Goal: Task Accomplishment & Management: Manage account settings

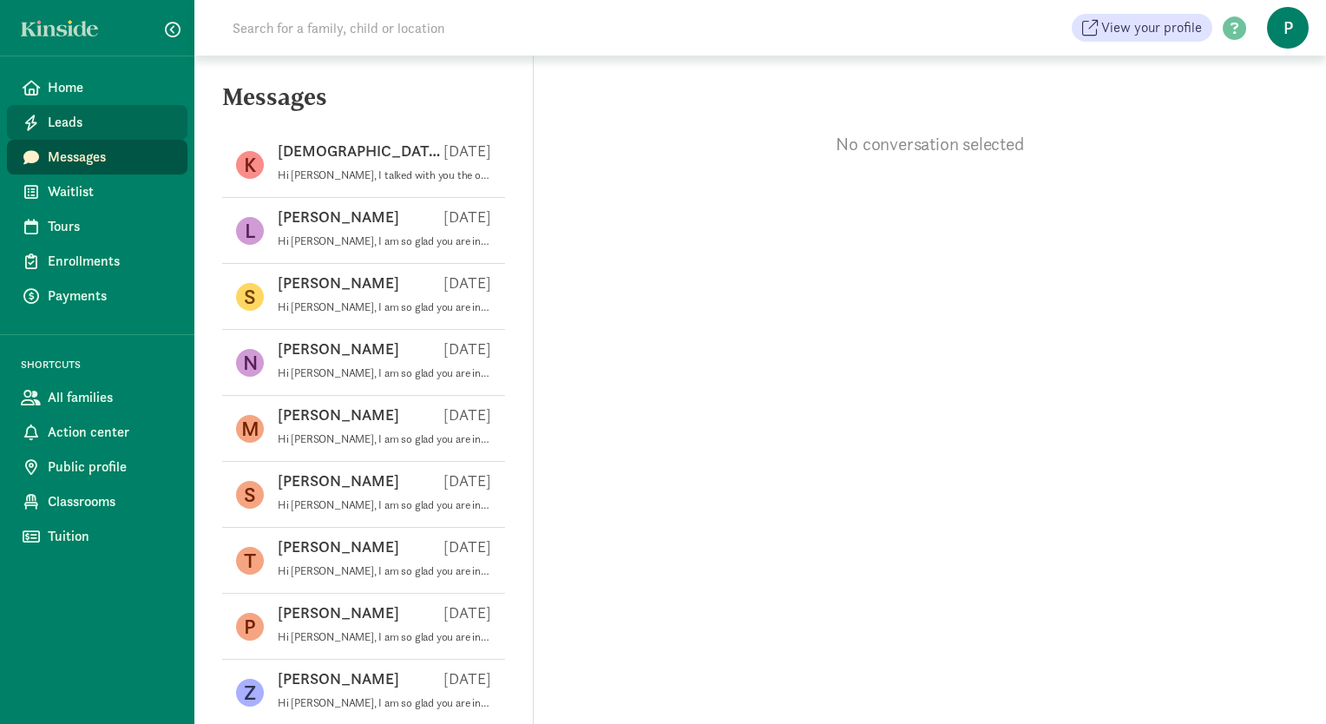
click at [94, 123] on span "Leads" at bounding box center [111, 122] width 126 height 21
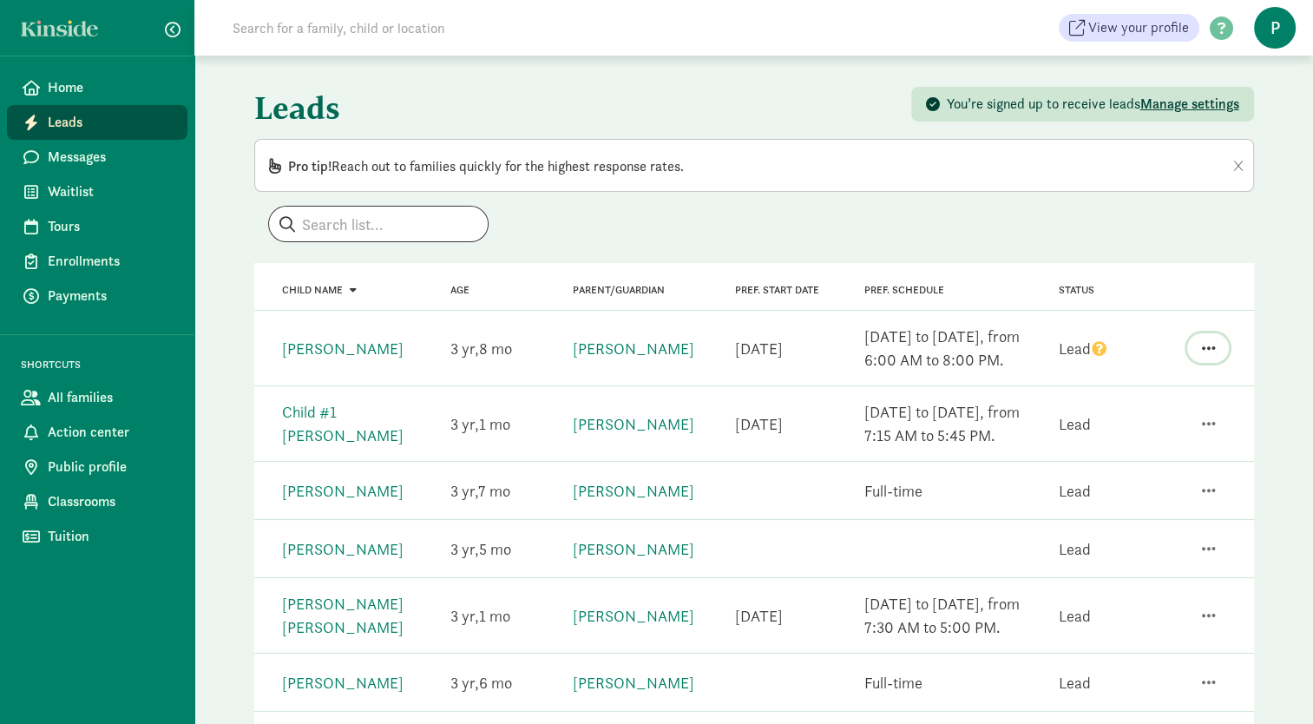
click at [1207, 342] on span "button" at bounding box center [1208, 348] width 14 height 16
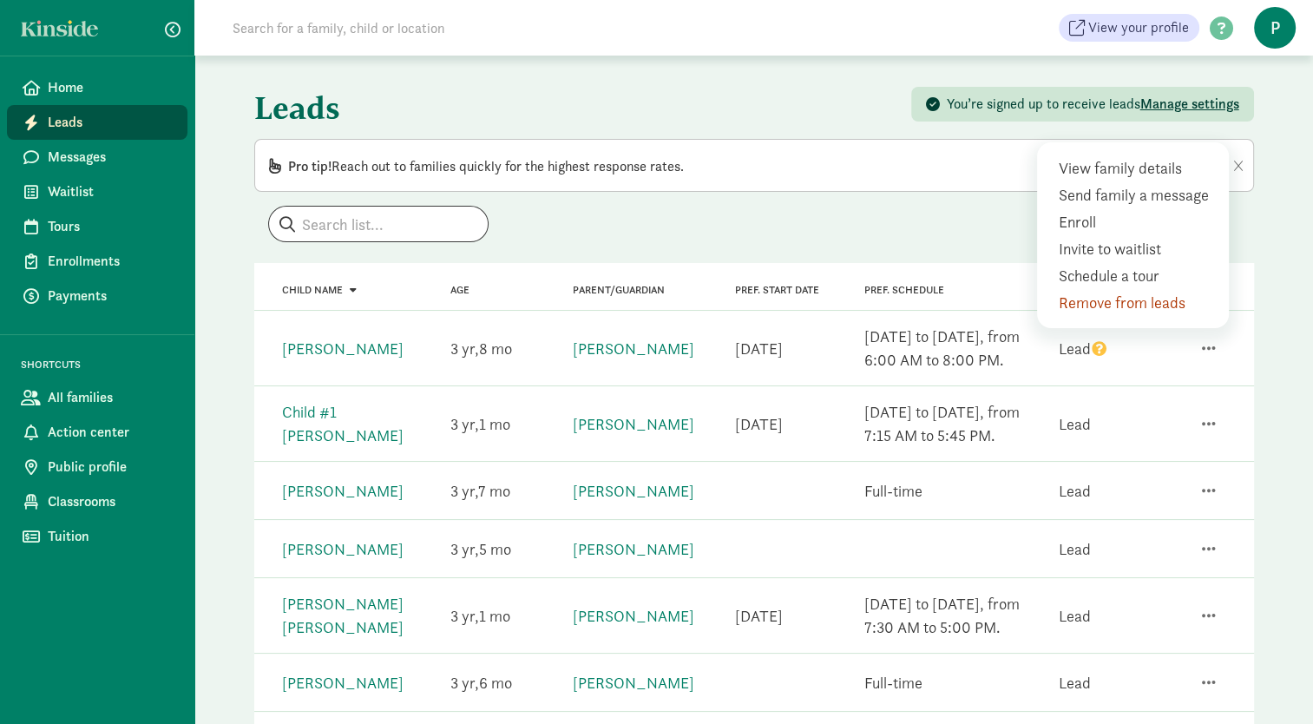
click at [1161, 179] on div "View family details Send family a message Enroll Invite to waitlist Schedule a …" at bounding box center [1133, 235] width 192 height 186
click at [1160, 183] on div "View family details" at bounding box center [1137, 194] width 158 height 23
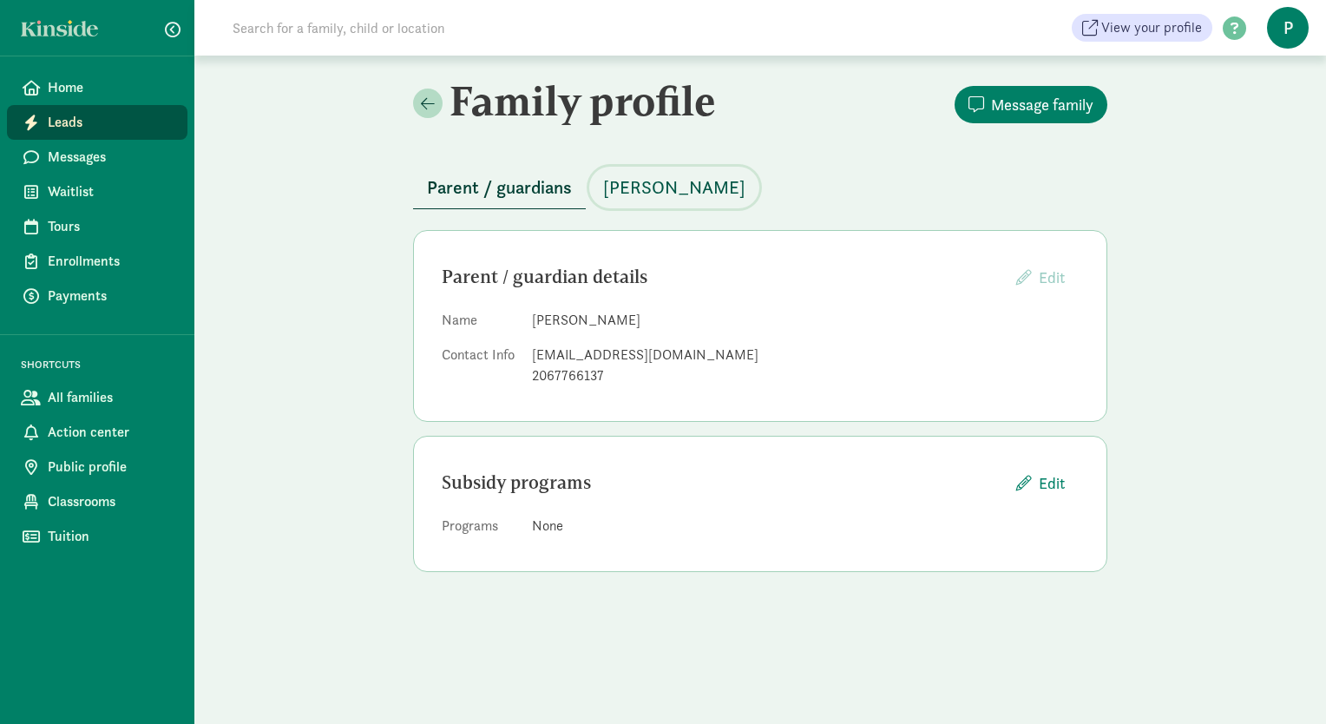
click at [647, 188] on span "[PERSON_NAME]" at bounding box center [674, 188] width 142 height 28
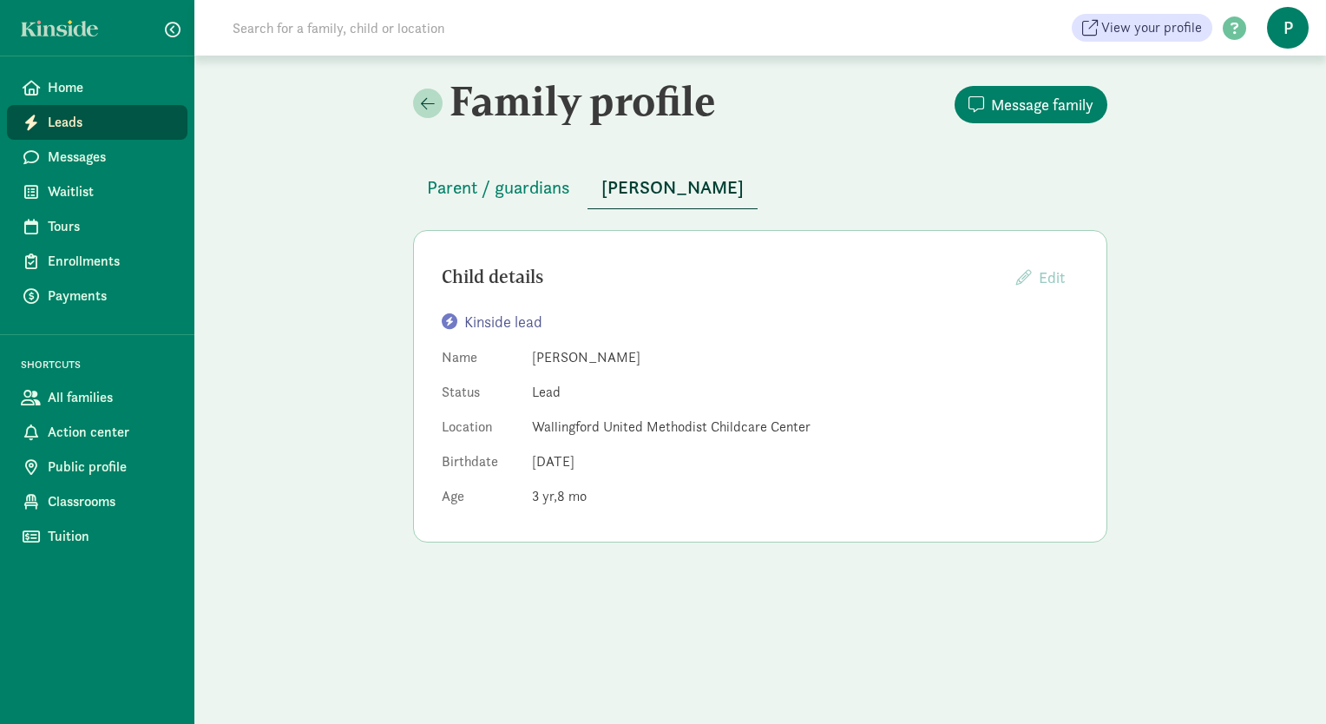
click at [68, 114] on span "Leads" at bounding box center [111, 122] width 126 height 21
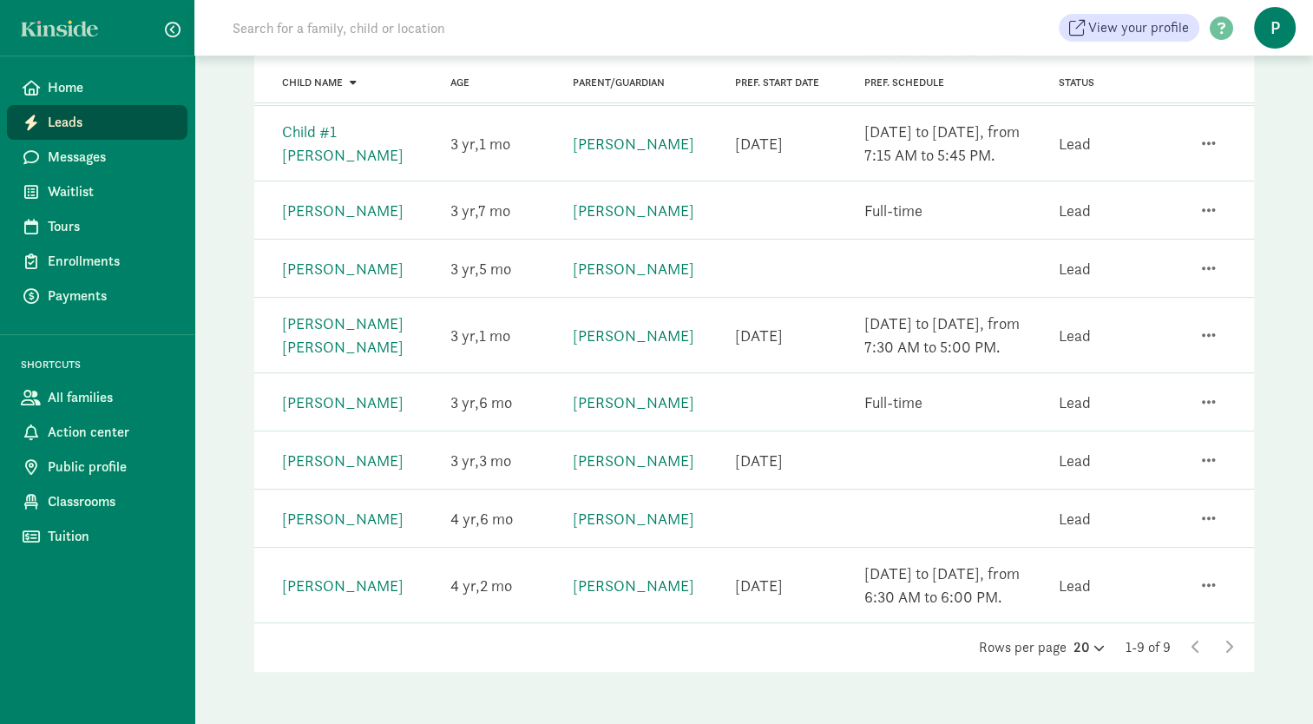
scroll to position [281, 0]
click at [1211, 332] on span "button" at bounding box center [1208, 334] width 14 height 16
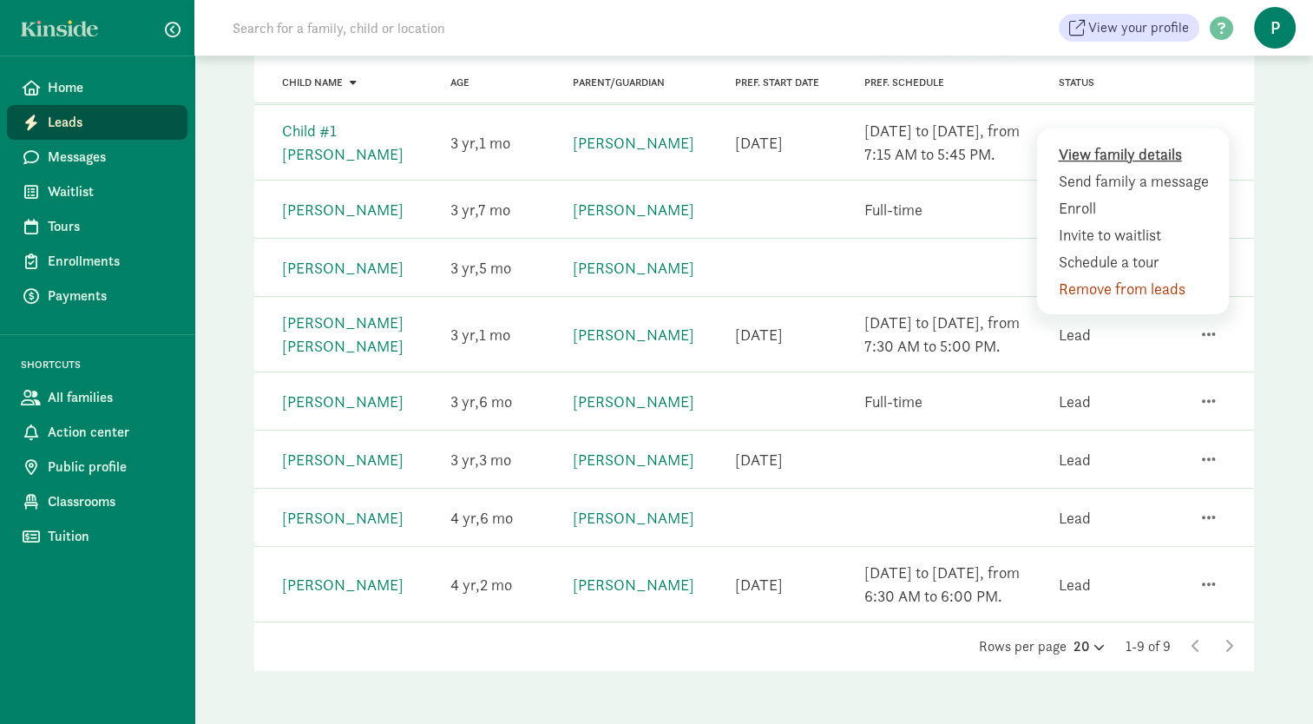
click at [1132, 169] on div "View family details" at bounding box center [1137, 180] width 158 height 23
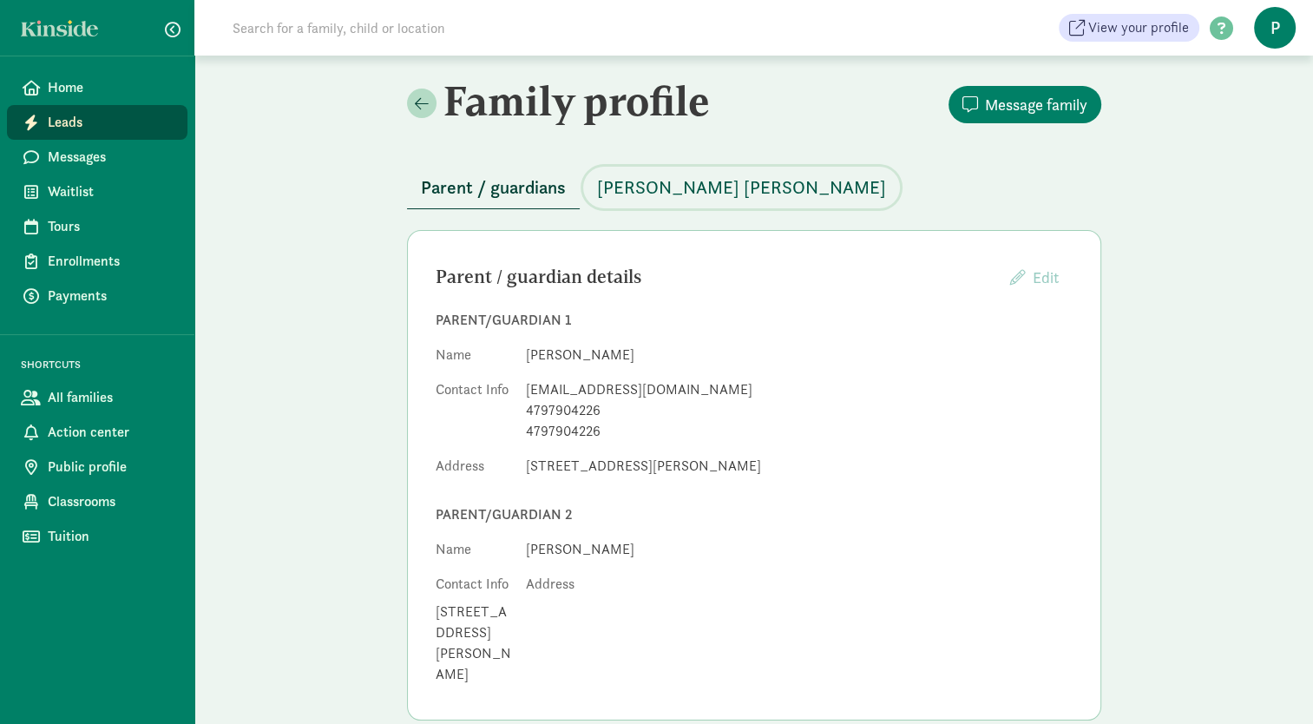
click at [660, 187] on span "[PERSON_NAME] [PERSON_NAME]" at bounding box center [741, 188] width 289 height 28
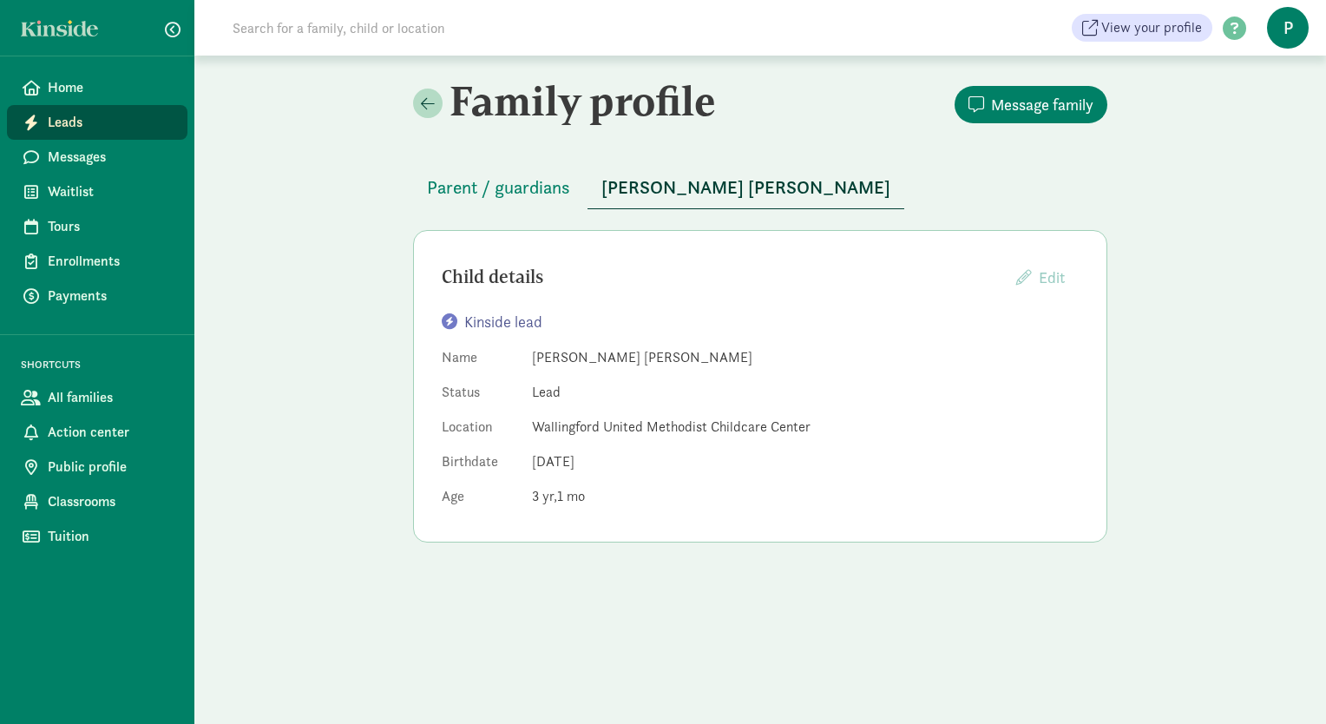
click at [78, 127] on span "Leads" at bounding box center [111, 122] width 126 height 21
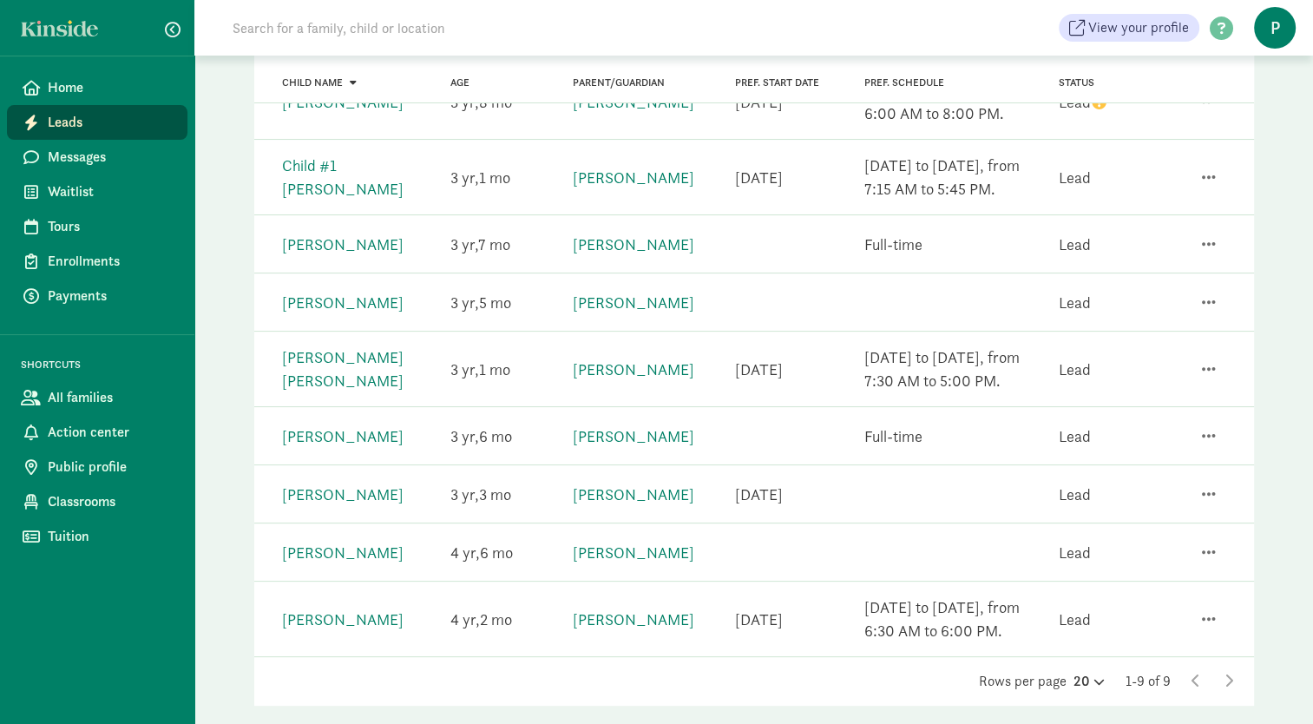
scroll to position [281, 0]
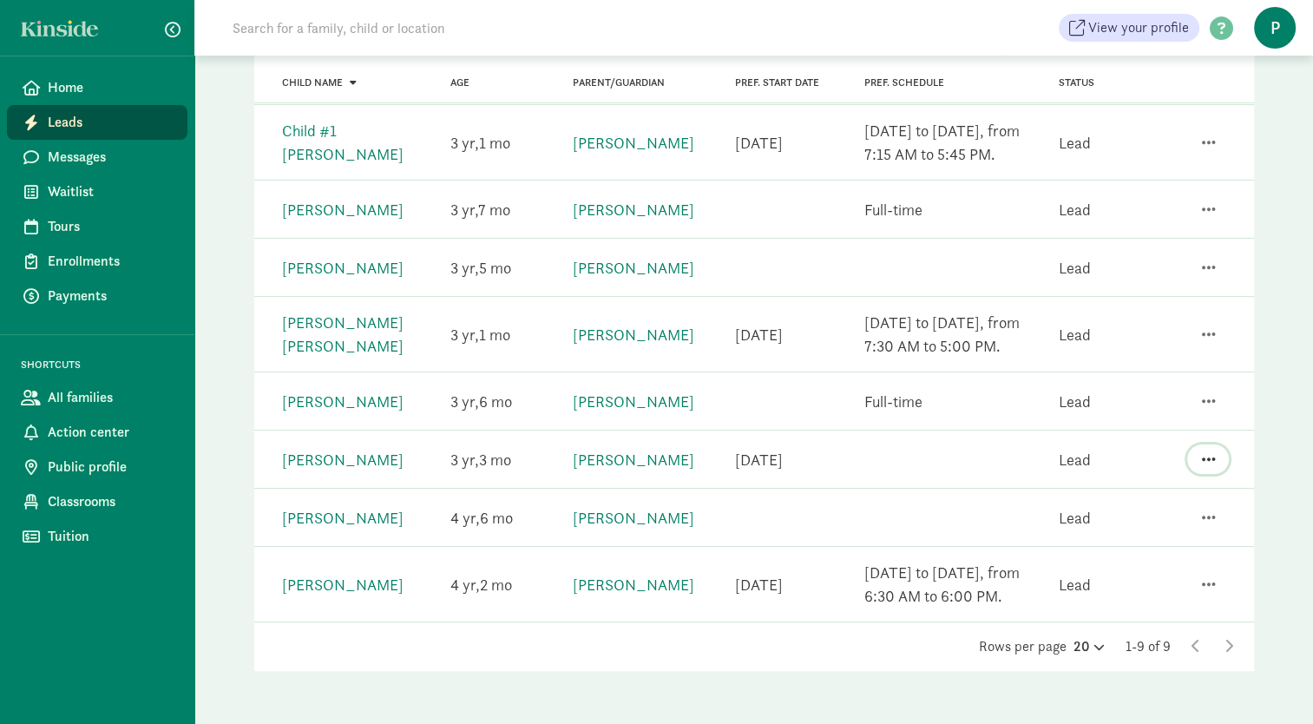
click at [1207, 456] on span "button" at bounding box center [1208, 459] width 14 height 16
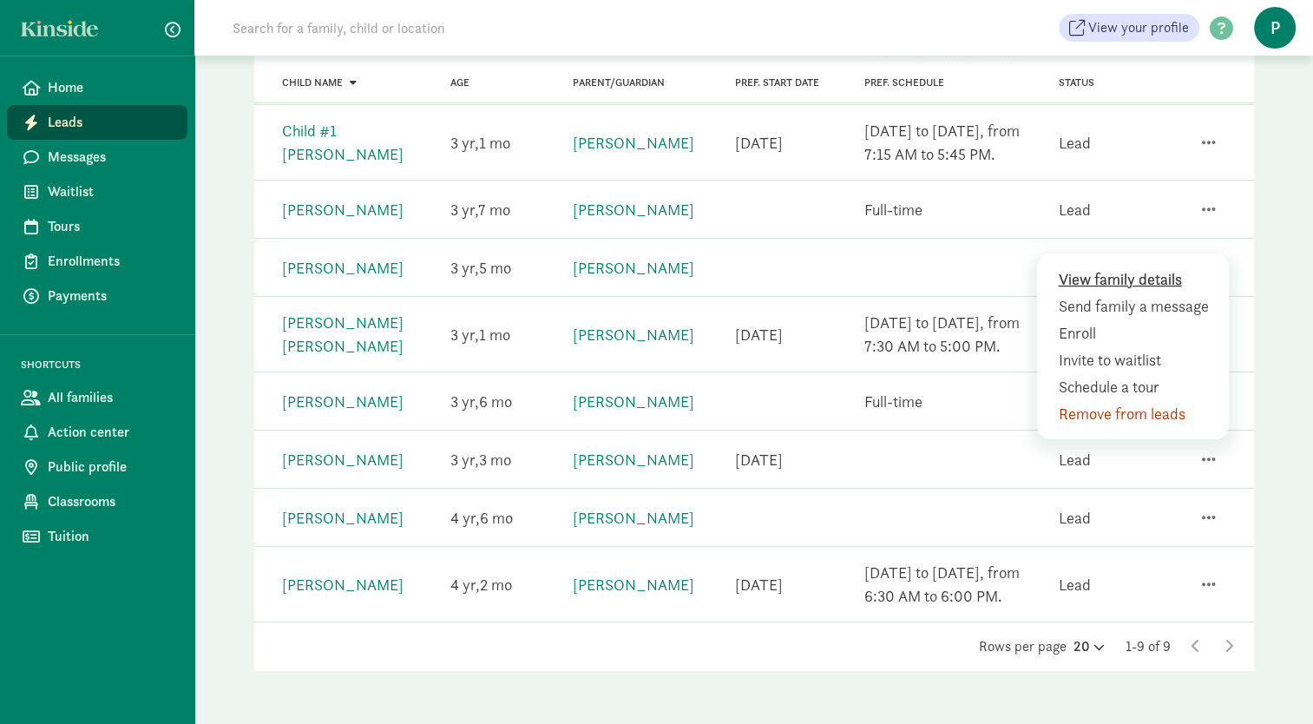
click at [1108, 294] on div "View family details" at bounding box center [1137, 305] width 158 height 23
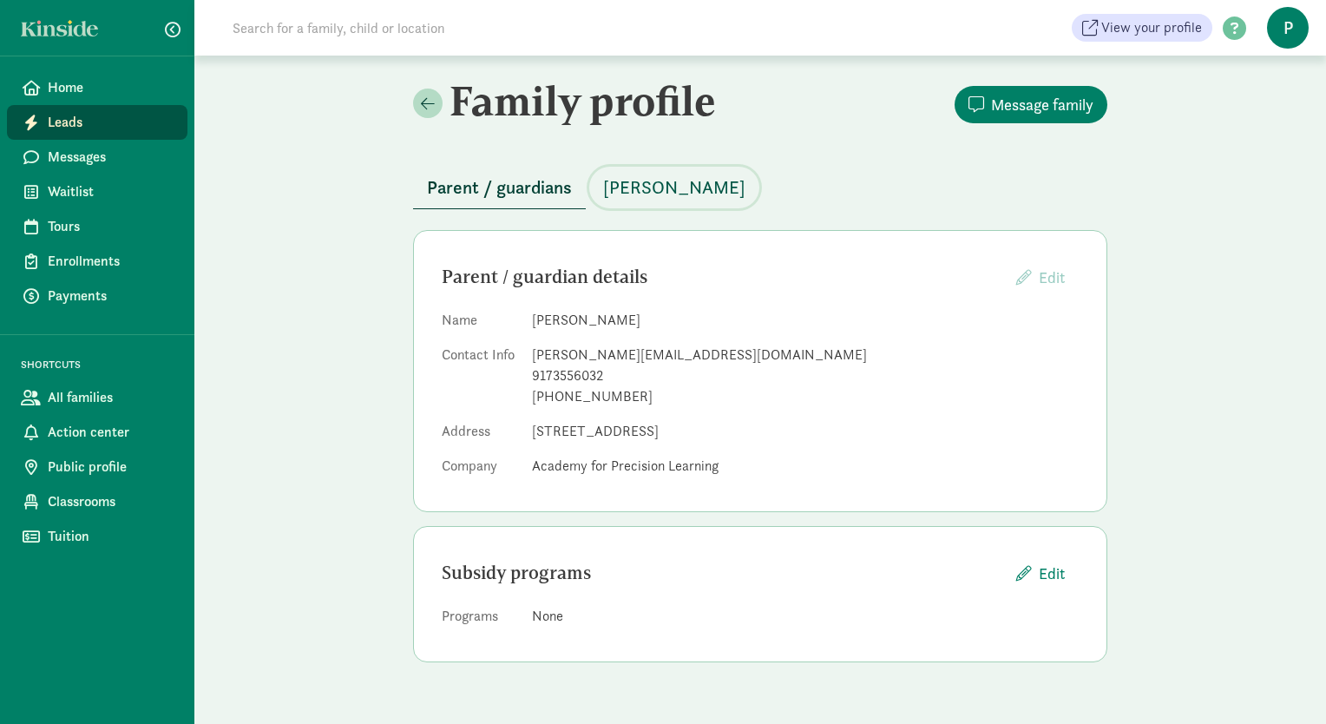
click at [648, 186] on span "[PERSON_NAME]" at bounding box center [674, 188] width 142 height 28
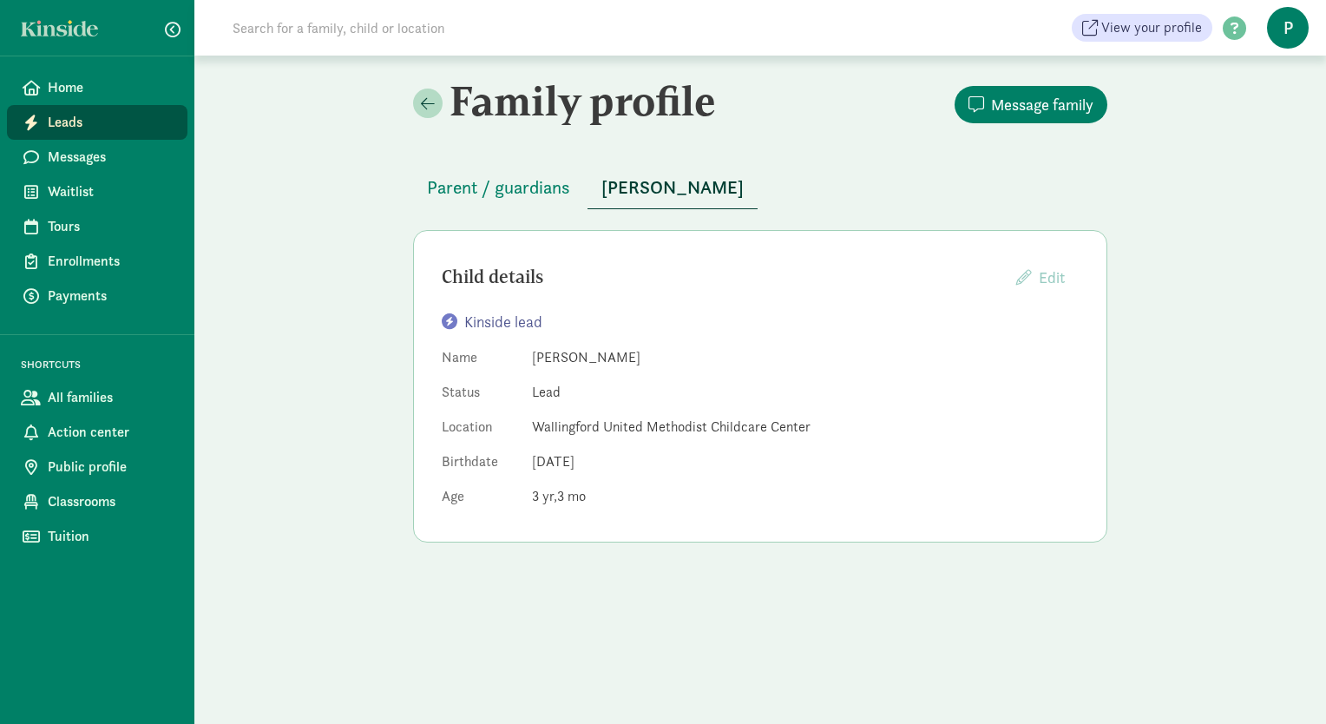
click at [55, 115] on span "Leads" at bounding box center [111, 122] width 126 height 21
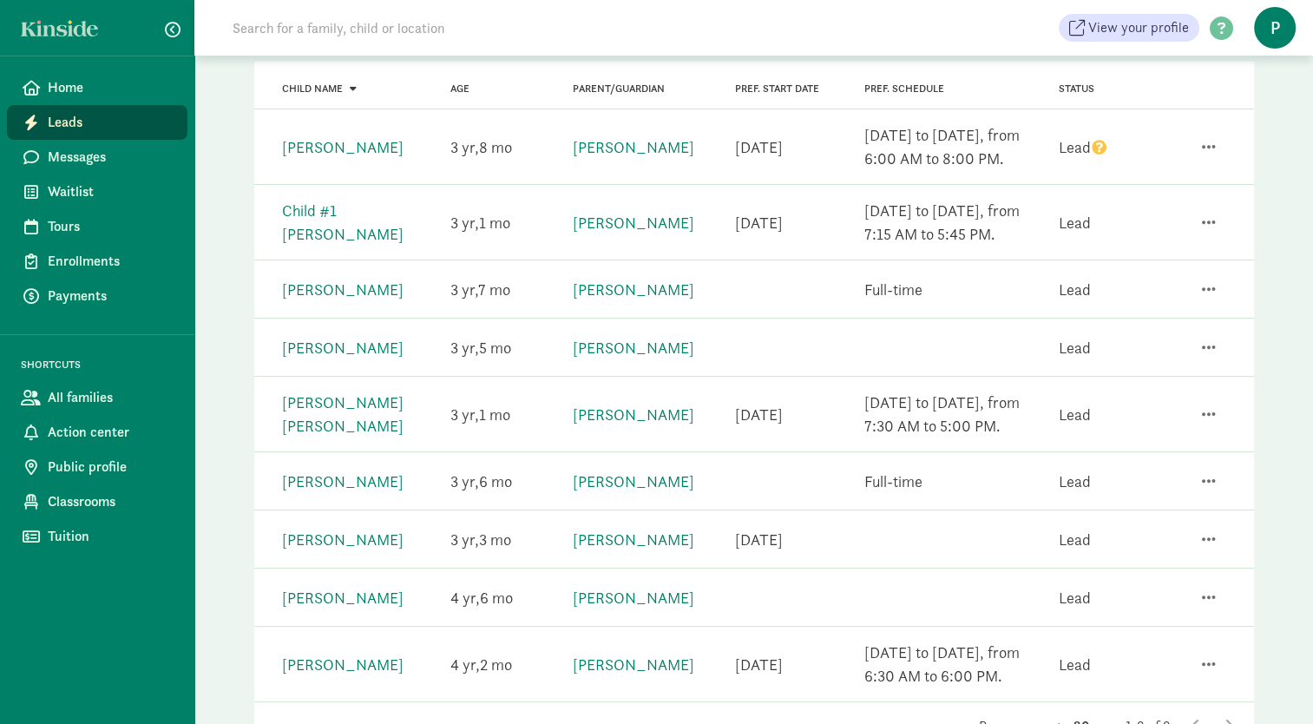
scroll to position [207, 0]
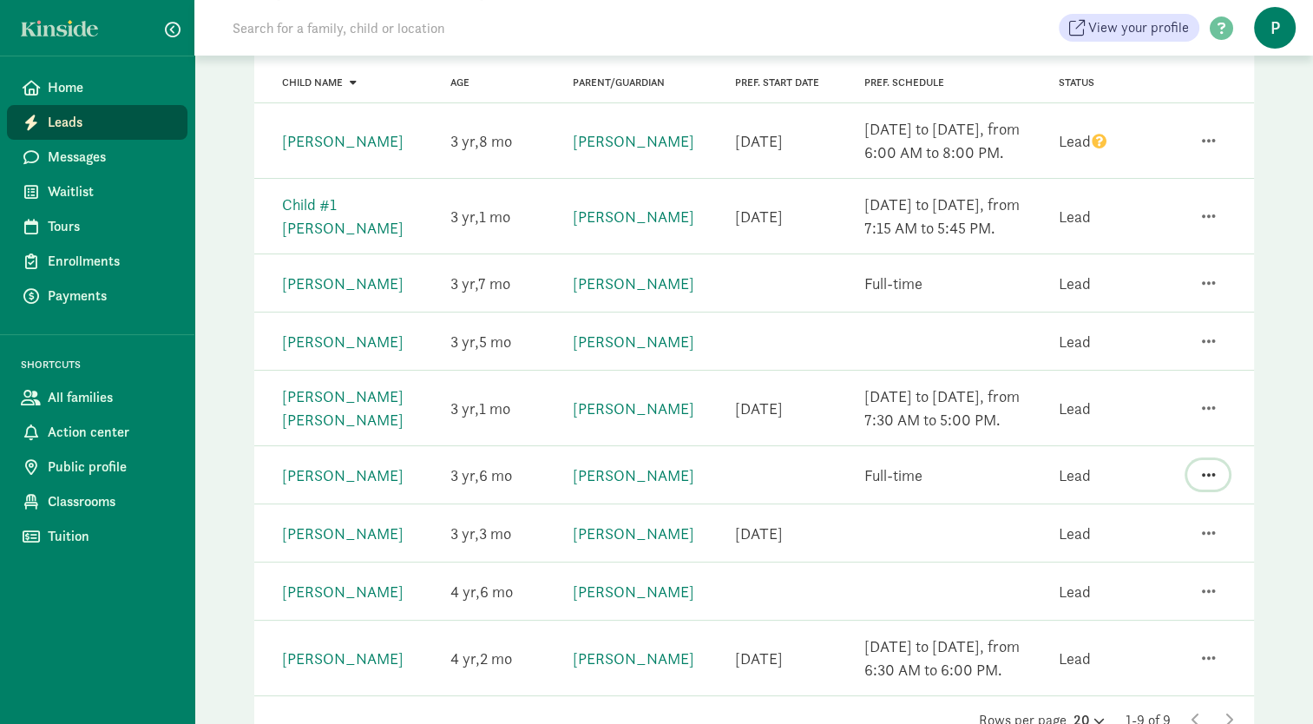
click at [1207, 476] on span "button" at bounding box center [1208, 475] width 14 height 16
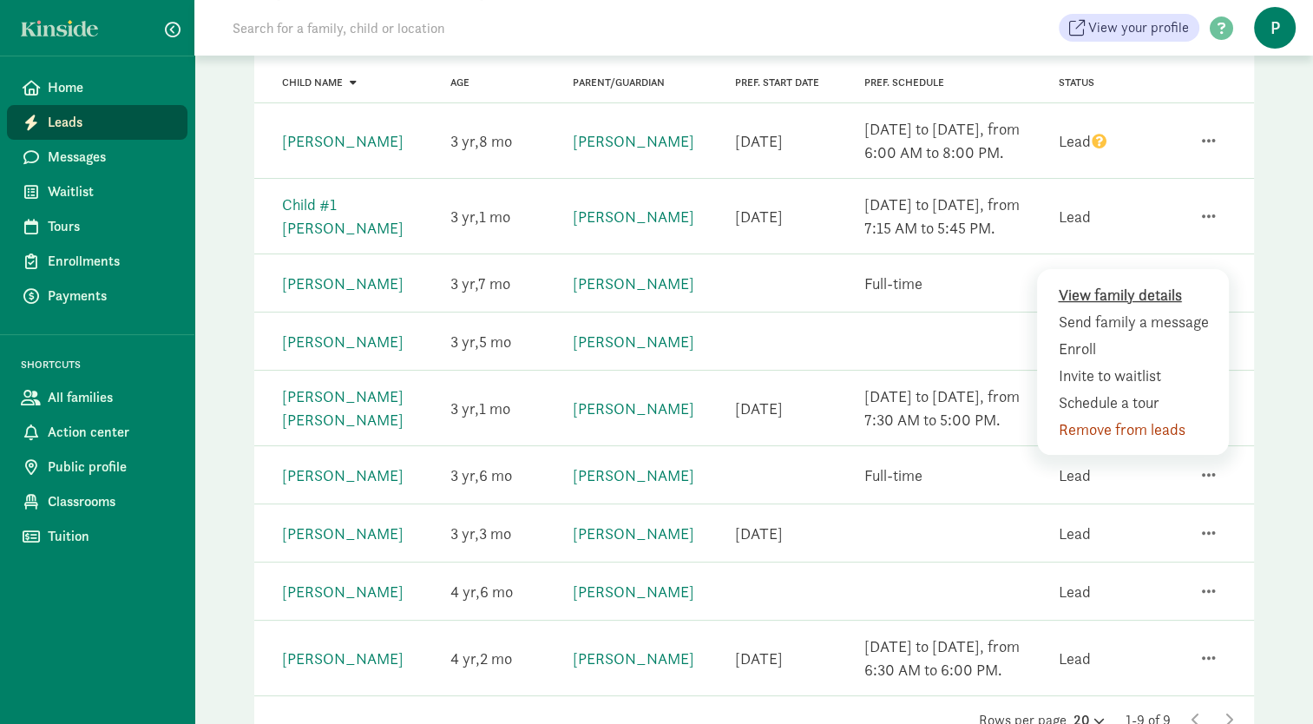
click at [1123, 310] on div "View family details" at bounding box center [1137, 321] width 158 height 23
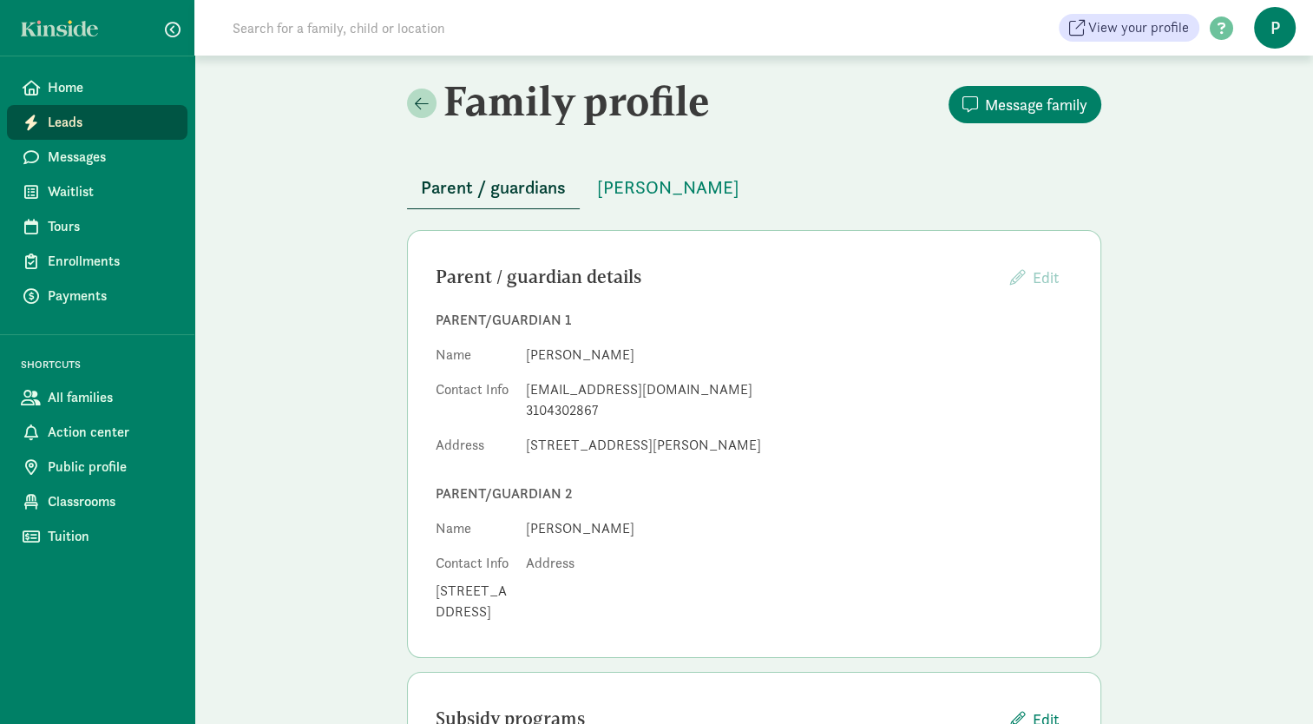
click at [90, 124] on span "Leads" at bounding box center [111, 122] width 126 height 21
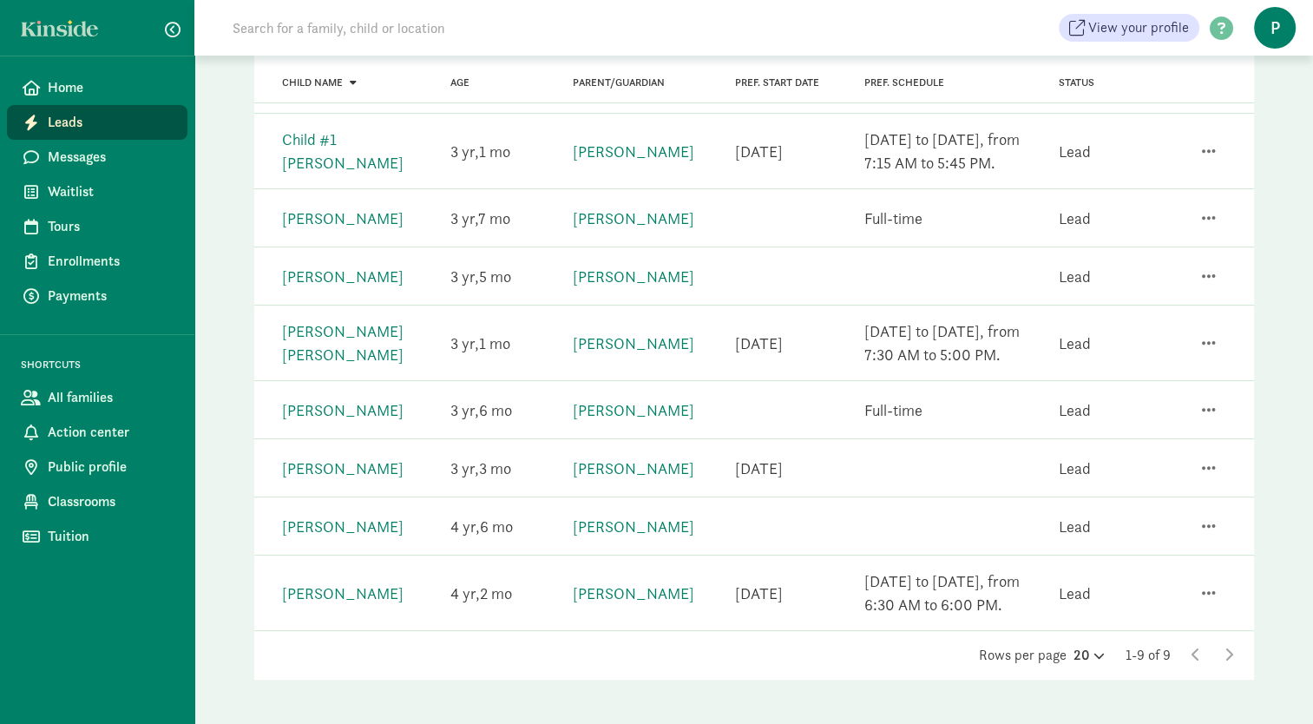
scroll to position [271, 0]
